Goal: Find specific page/section: Find specific page/section

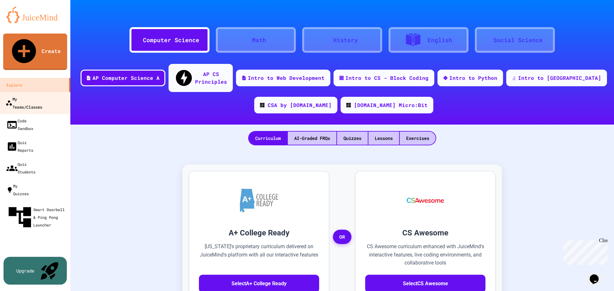
click at [42, 95] on div "My Teams/Classes" at bounding box center [23, 103] width 37 height 16
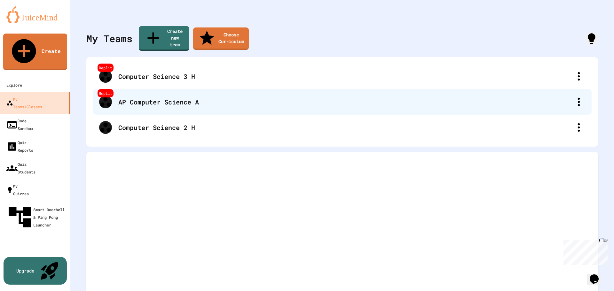
click at [119, 97] on div "AP Computer Science A" at bounding box center [345, 102] width 454 height 10
